Goal: Task Accomplishment & Management: Manage account settings

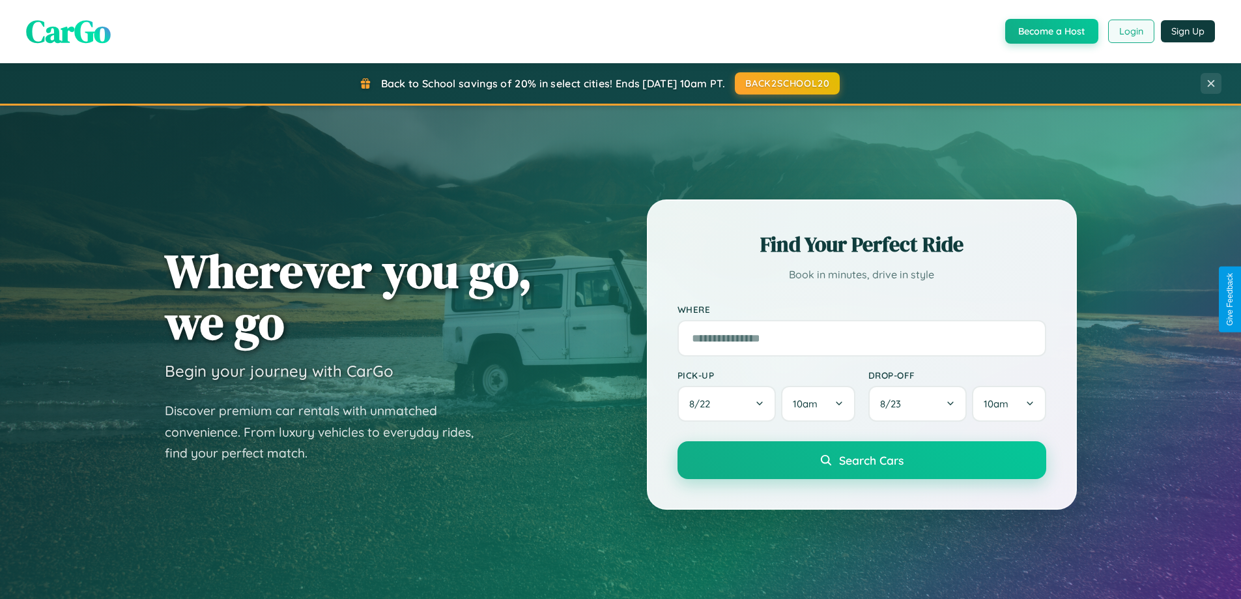
click at [1130, 31] on button "Login" at bounding box center [1131, 31] width 46 height 23
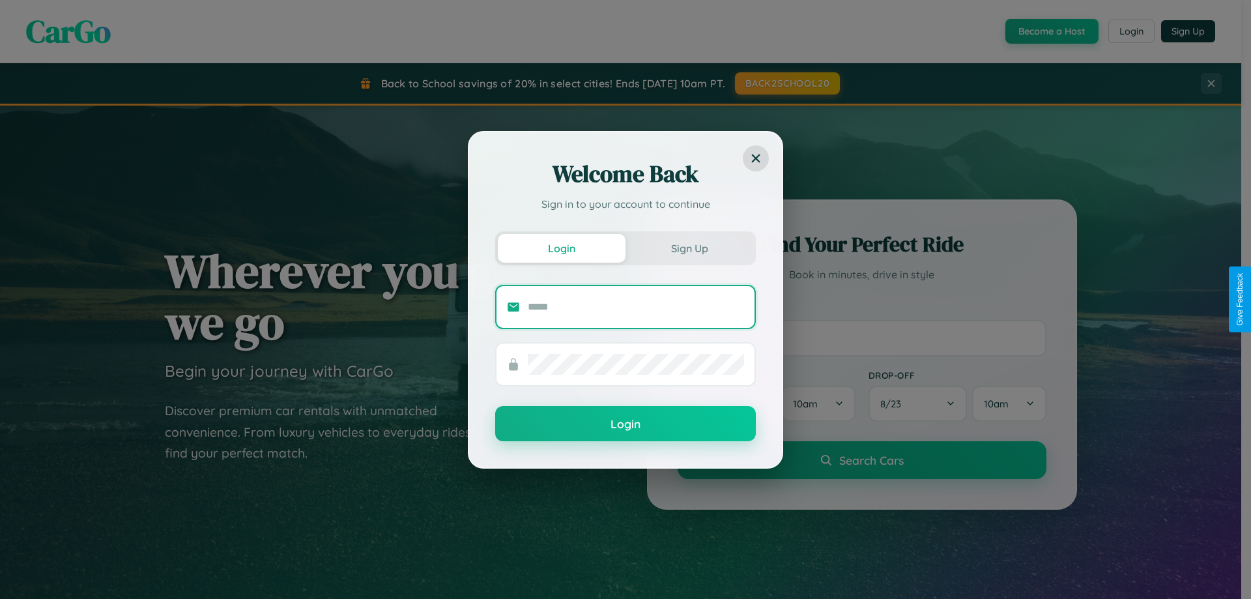
click at [636, 306] on input "text" at bounding box center [636, 306] width 216 height 21
type input "**********"
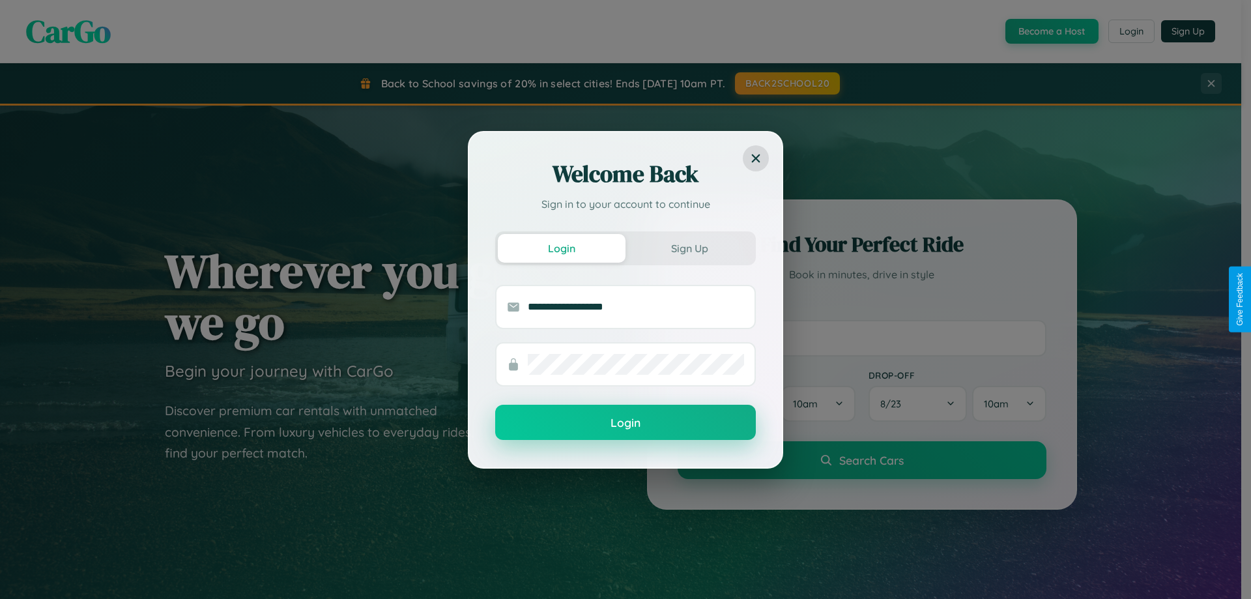
click at [625, 423] on button "Login" at bounding box center [625, 421] width 261 height 35
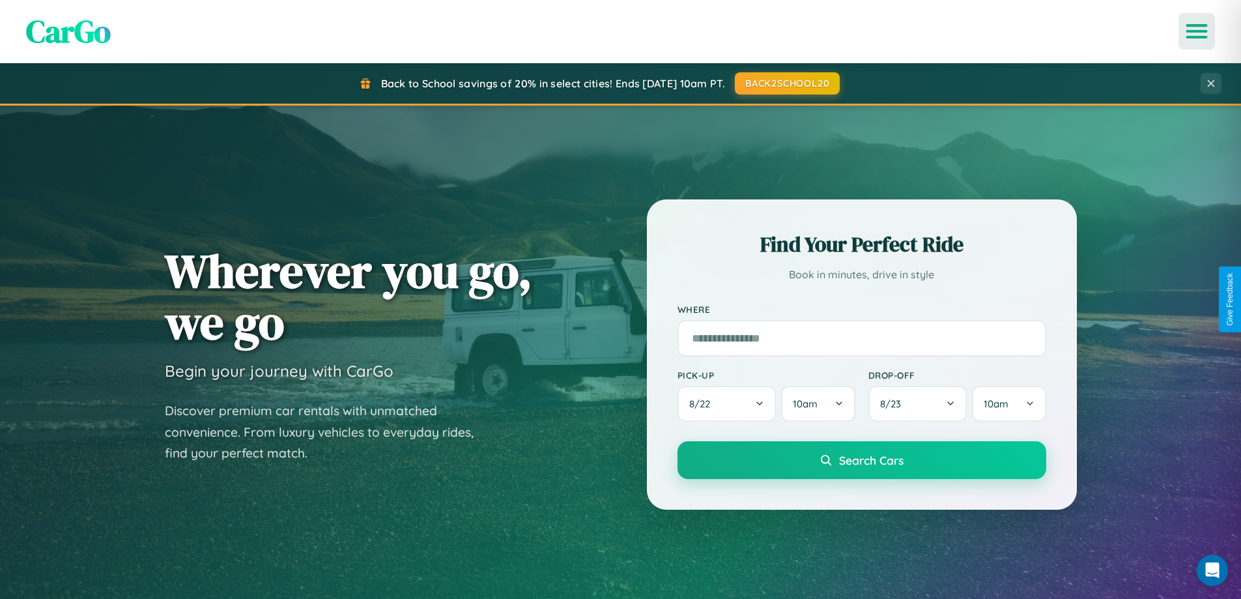
click at [1197, 31] on icon "Open menu" at bounding box center [1196, 31] width 19 height 12
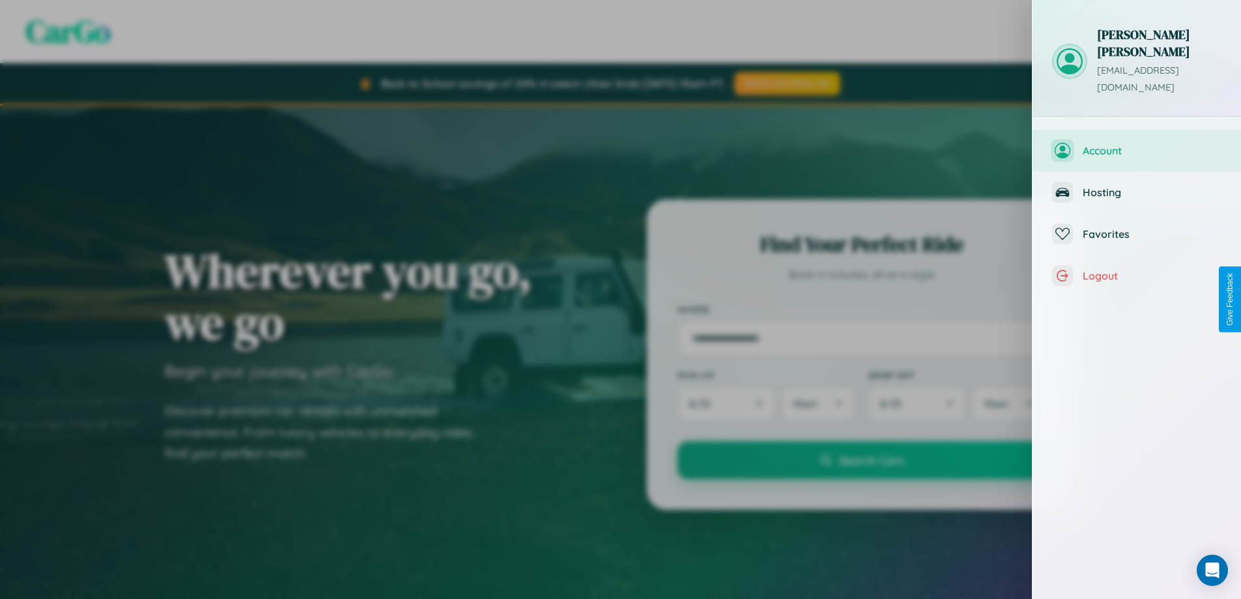
click at [1137, 144] on span "Account" at bounding box center [1152, 150] width 139 height 13
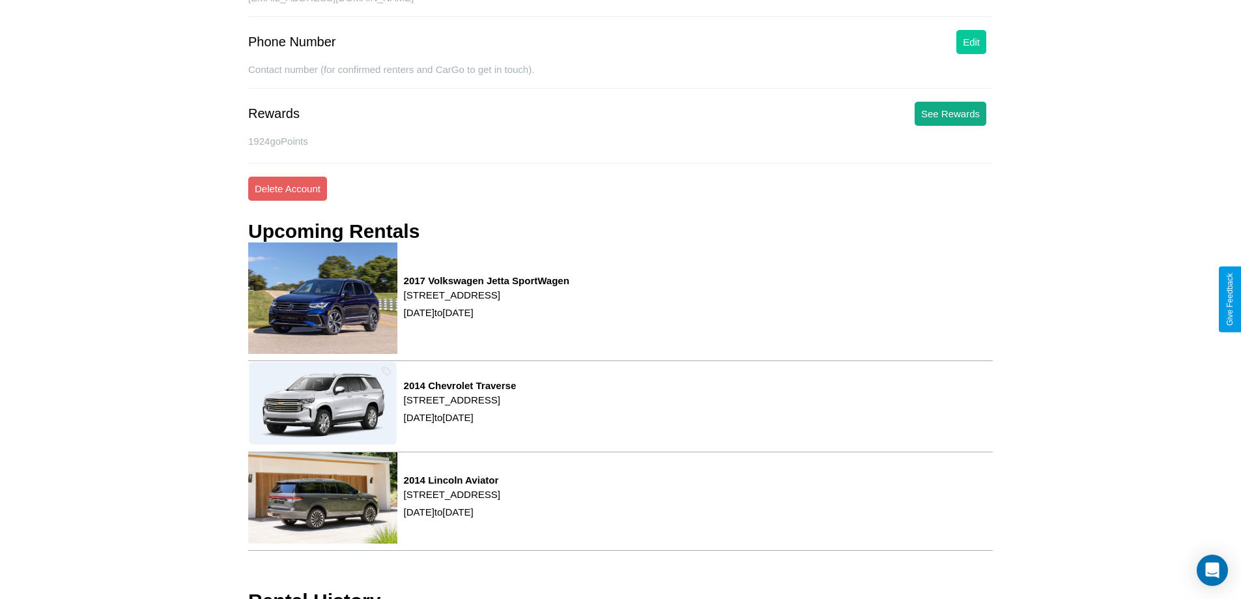
scroll to position [1, 0]
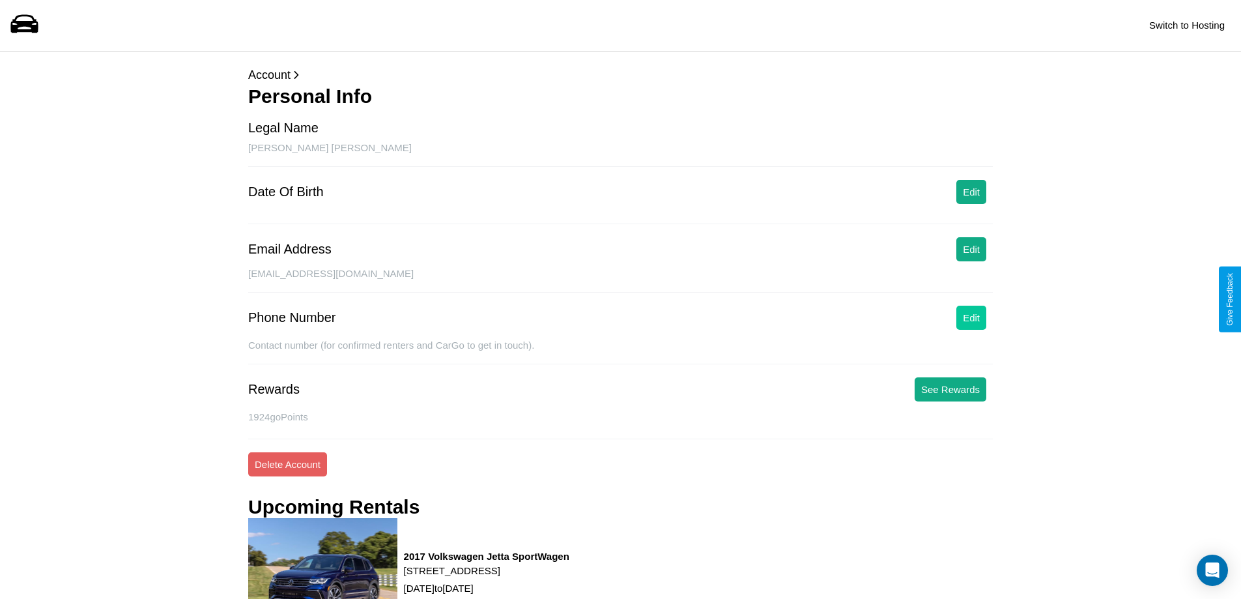
click at [971, 318] on button "Edit" at bounding box center [971, 317] width 30 height 24
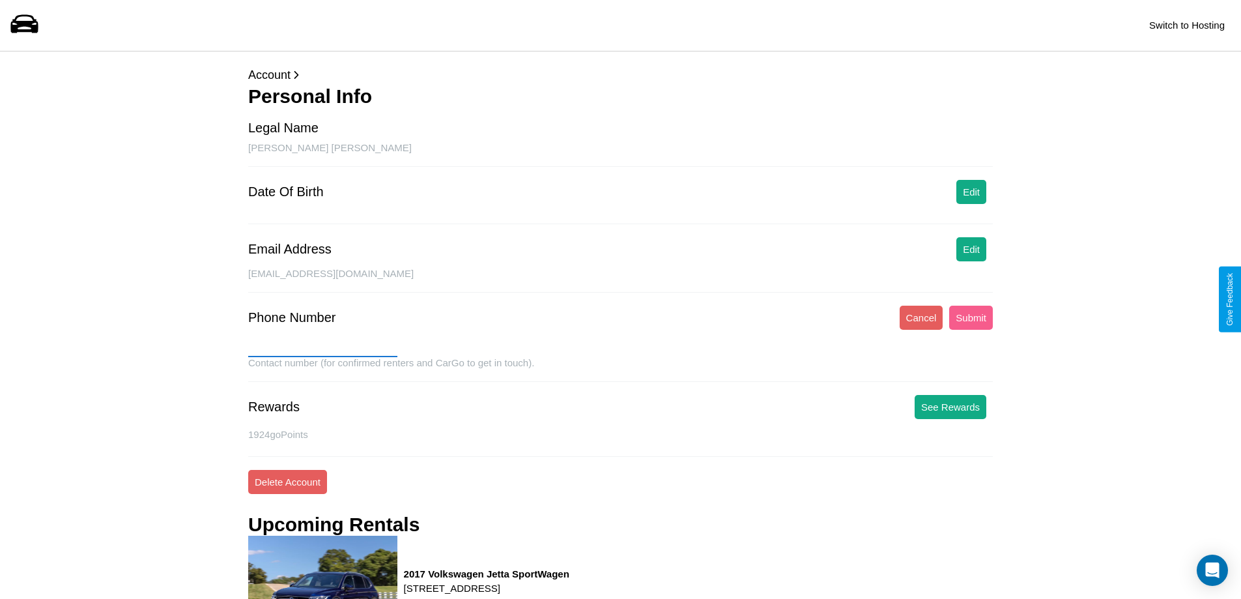
click at [322, 347] on input "text" at bounding box center [322, 346] width 149 height 21
type input "**********"
click at [970, 317] on button "Submit" at bounding box center [971, 317] width 44 height 24
